Goal: Task Accomplishment & Management: Complete application form

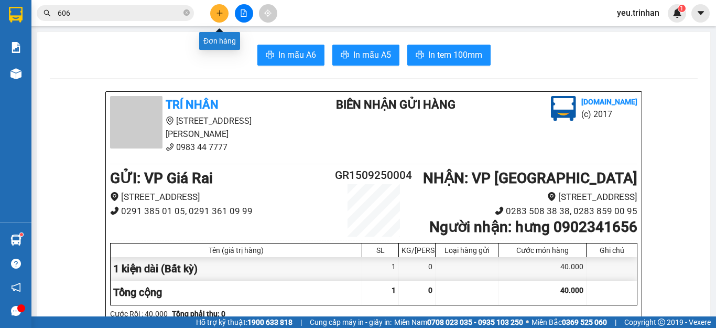
click at [221, 16] on icon "plus" at bounding box center [219, 12] width 7 height 7
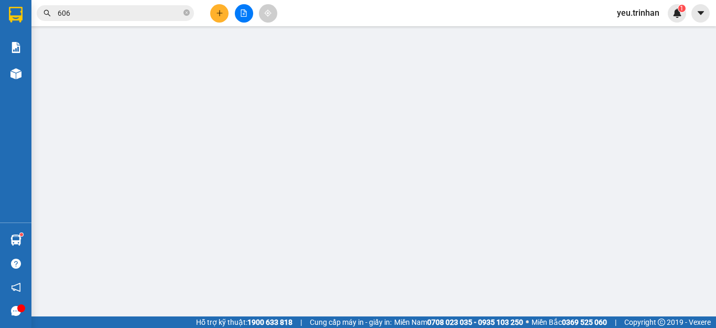
scroll to position [182, 0]
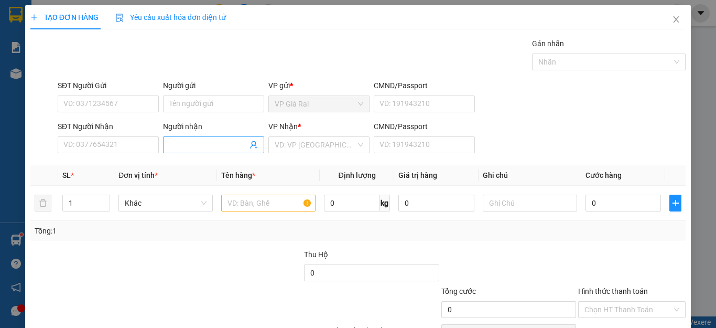
click at [203, 143] on input "Người nhận" at bounding box center [208, 145] width 78 height 12
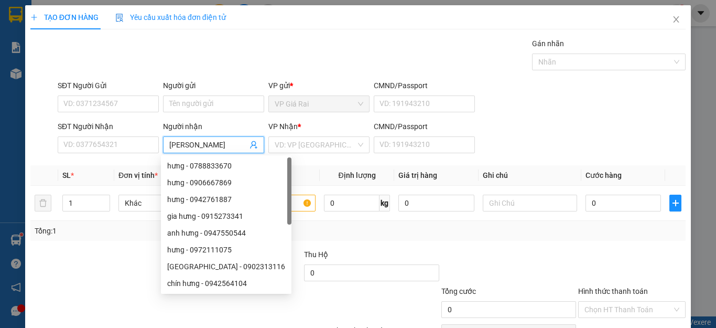
type input "quang ký"
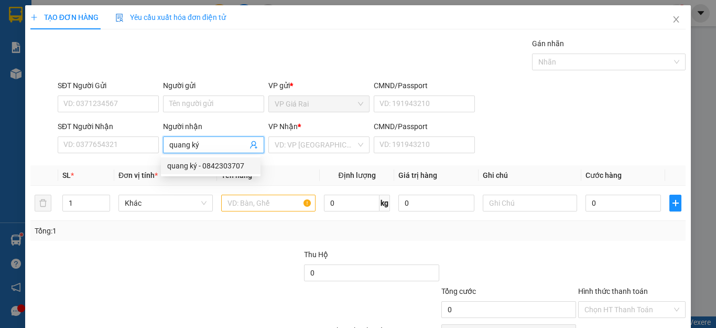
drag, startPoint x: 229, startPoint y: 167, endPoint x: 305, endPoint y: 145, distance: 79.7
click at [229, 167] on div "quang ký - 0842303707" at bounding box center [210, 166] width 87 height 12
type input "0842303707"
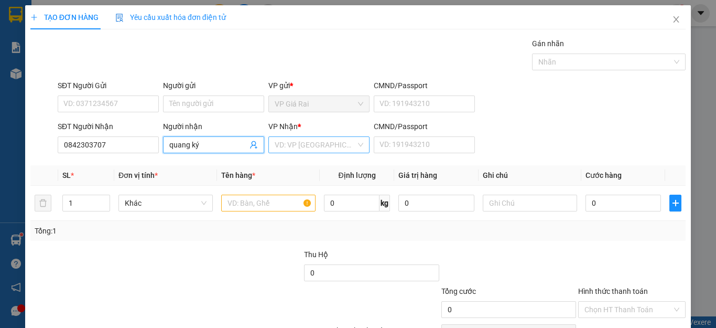
type input "quang ký"
click at [307, 142] on input "search" at bounding box center [315, 145] width 81 height 16
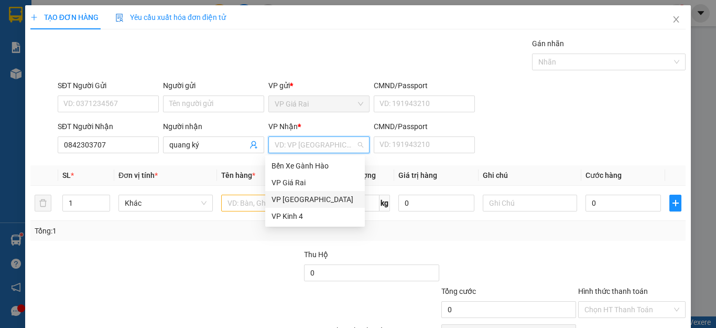
click at [290, 197] on div "VP [GEOGRAPHIC_DATA]" at bounding box center [315, 200] width 87 height 12
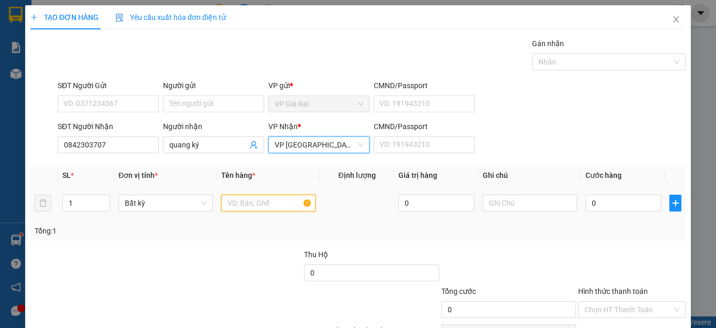
click at [261, 200] on input "text" at bounding box center [268, 203] width 94 height 17
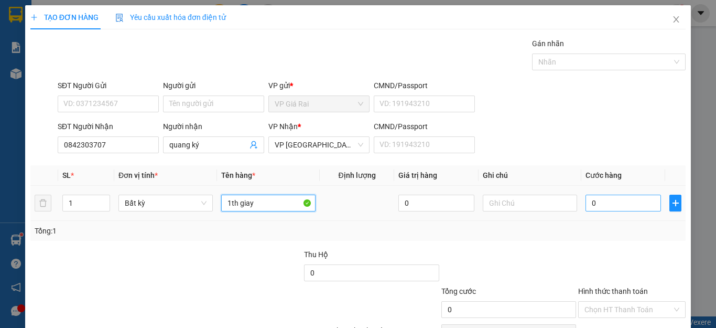
type input "1th giay"
click at [617, 208] on input "0" at bounding box center [624, 203] width 76 height 17
type input "3"
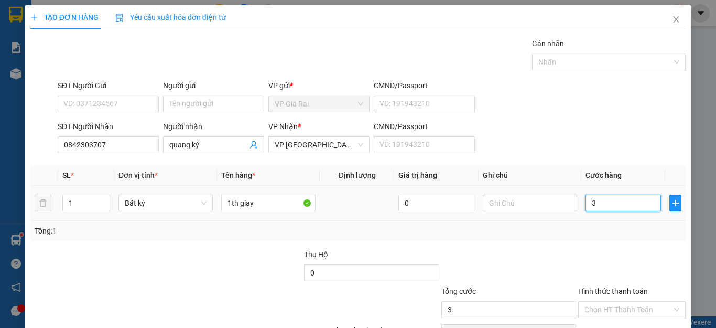
type input "30"
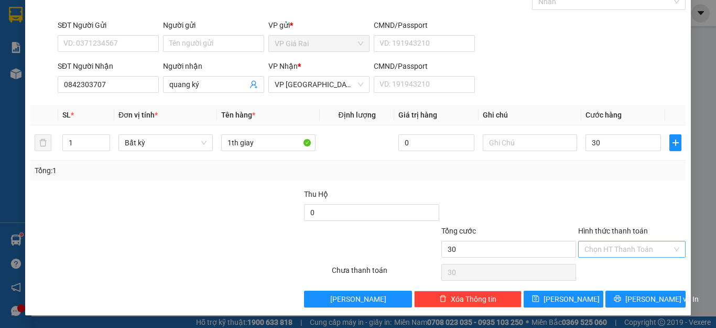
click at [628, 252] on input "Hình thức thanh toán" at bounding box center [629, 249] width 88 height 16
type input "30.000"
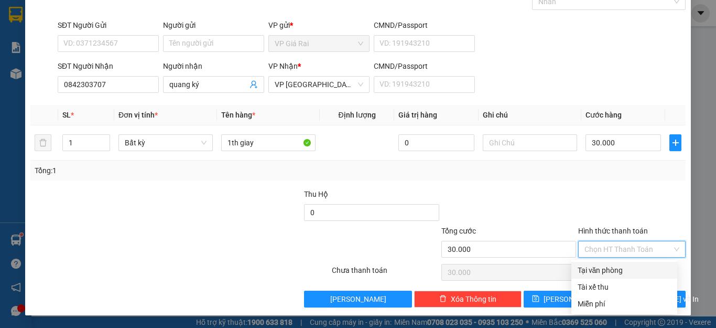
click at [621, 272] on div "Tại văn phòng" at bounding box center [624, 270] width 93 height 12
type input "0"
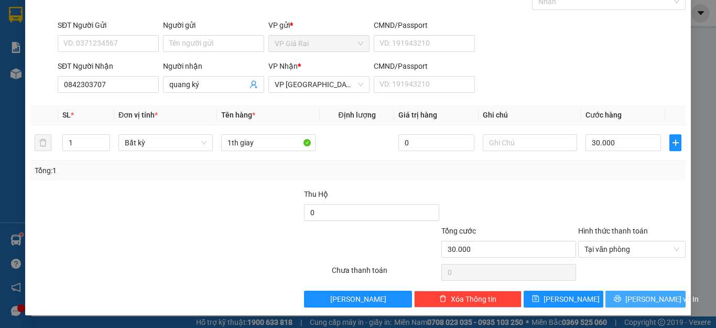
click at [617, 297] on icon "printer" at bounding box center [617, 298] width 7 height 7
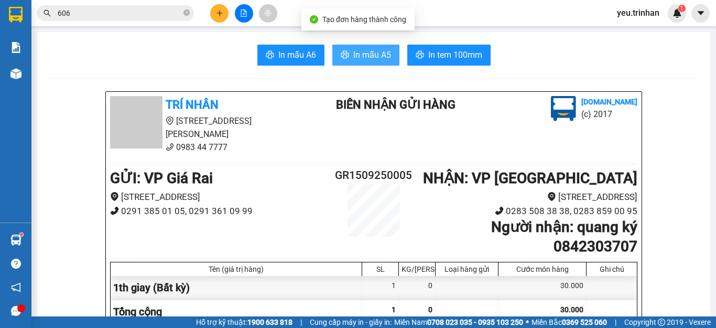
click at [368, 51] on span "In mẫu A5" at bounding box center [372, 54] width 38 height 13
